Goal: Task Accomplishment & Management: Manage account settings

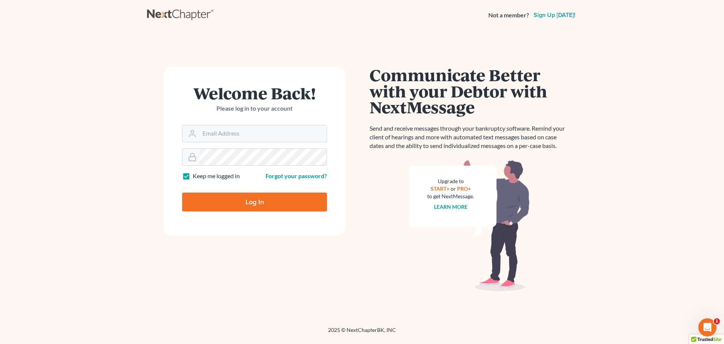
type input "[PERSON_NAME][EMAIL_ADDRESS][DOMAIN_NAME]"
click at [251, 201] on input "Log In" at bounding box center [254, 201] width 145 height 19
type input "Thinking..."
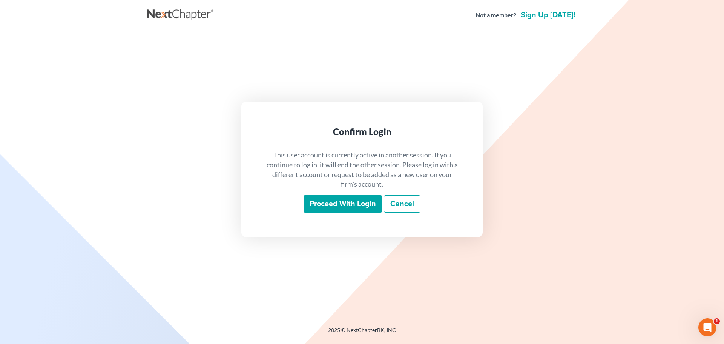
click at [328, 205] on input "Proceed with login" at bounding box center [343, 203] width 78 height 17
